Goal: Check status: Check status

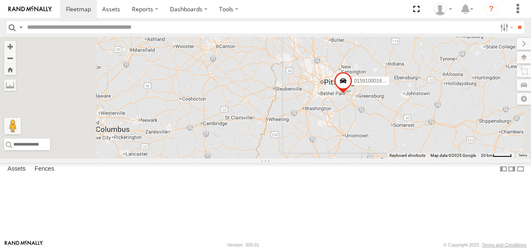
click at [352, 94] on span at bounding box center [343, 83] width 18 height 23
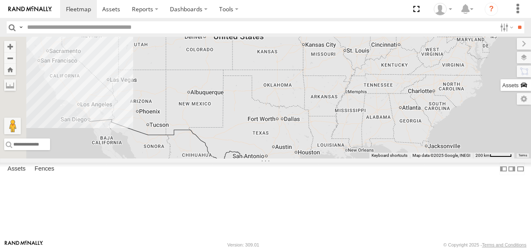
drag, startPoint x: 362, startPoint y: 189, endPoint x: 524, endPoint y: 90, distance: 190.2
click at [521, 92] on div "015910001673808 015910001673808 All Assets Rose St [PERSON_NAME] 40.31719 , -79…" at bounding box center [265, 98] width 531 height 122
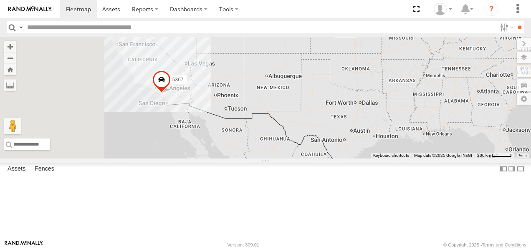
drag, startPoint x: 357, startPoint y: 157, endPoint x: 470, endPoint y: 146, distance: 113.3
click at [470, 146] on div "015910001673808 015910001673808 All Assets [GEOGRAPHIC_DATA][PERSON_NAME] 40.31…" at bounding box center [265, 98] width 531 height 122
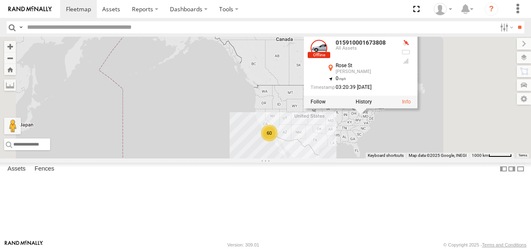
drag, startPoint x: 487, startPoint y: 126, endPoint x: 458, endPoint y: 131, distance: 29.3
click at [394, 91] on div "03:20:39 [DATE]" at bounding box center [353, 87] width 84 height 5
click at [418, 108] on div at bounding box center [361, 102] width 114 height 13
click at [372, 105] on label at bounding box center [364, 102] width 16 height 6
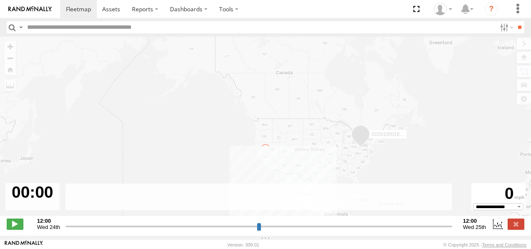
type input "**********"
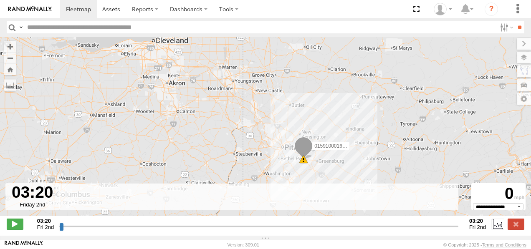
drag, startPoint x: 62, startPoint y: 234, endPoint x: 221, endPoint y: 233, distance: 159.5
click at [221, 230] on input "range" at bounding box center [258, 227] width 399 height 8
click at [223, 230] on input "range" at bounding box center [258, 227] width 399 height 8
